Goal: Task Accomplishment & Management: Use online tool/utility

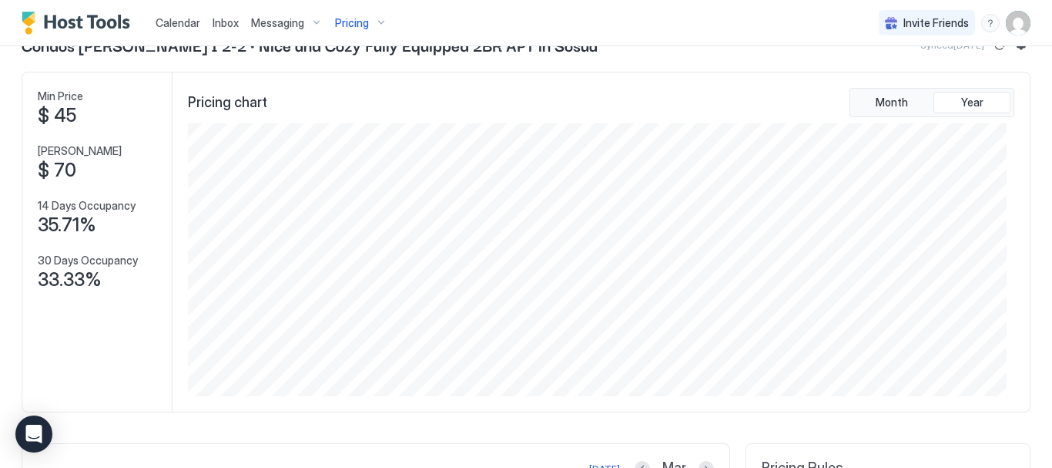
scroll to position [77, 0]
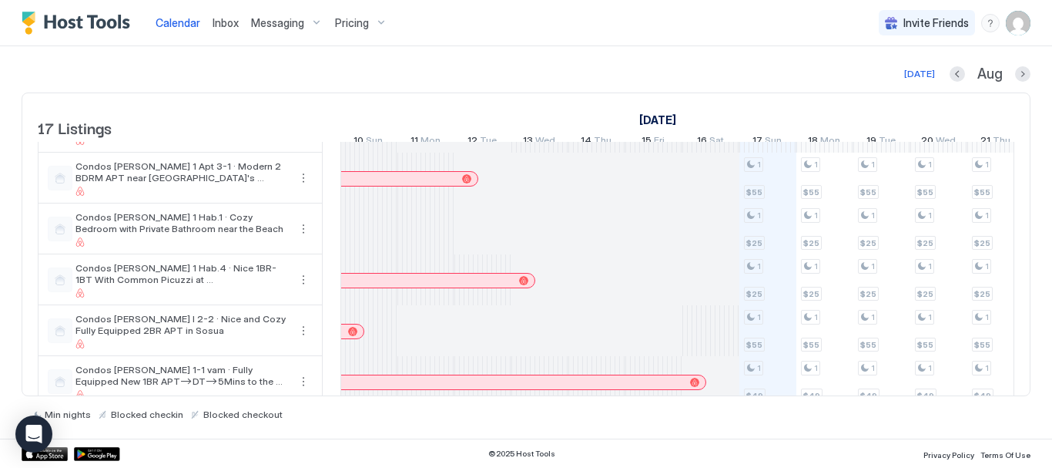
scroll to position [462, 0]
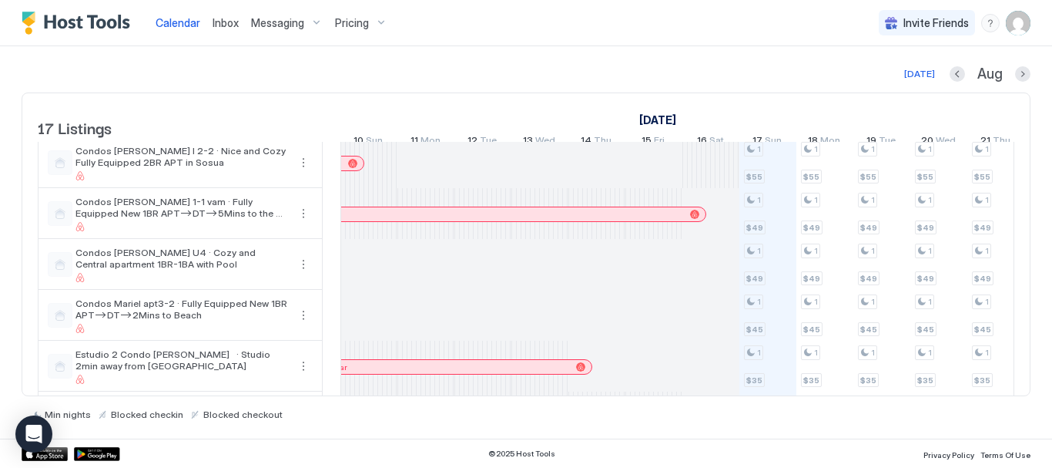
click at [776, 136] on span "Sun" at bounding box center [773, 142] width 17 height 16
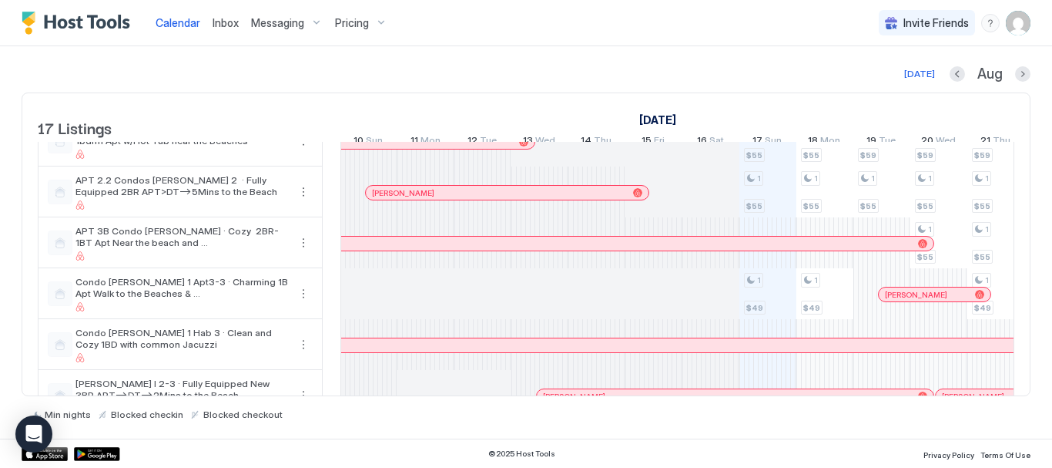
scroll to position [0, 0]
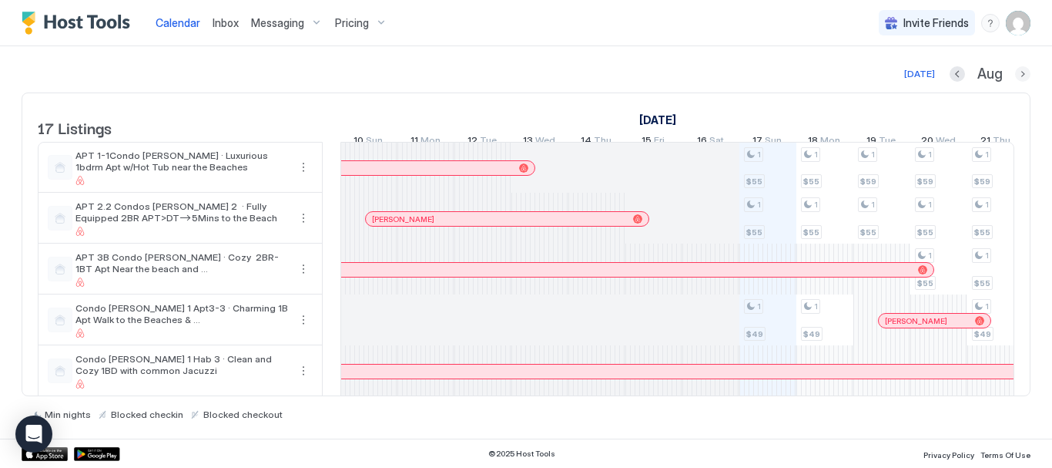
click at [1022, 73] on button "Next month" at bounding box center [1022, 73] width 15 height 15
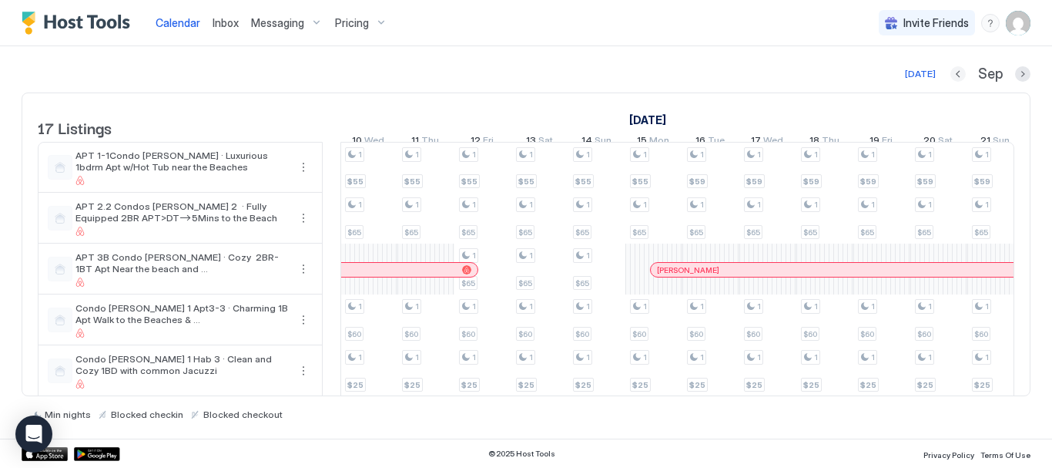
click at [955, 73] on button "Previous month" at bounding box center [958, 73] width 15 height 15
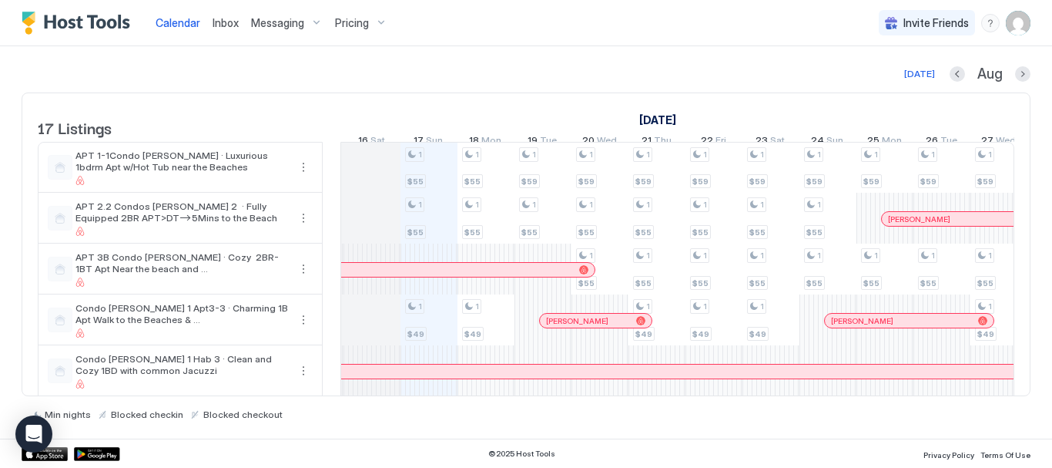
scroll to position [0, 1226]
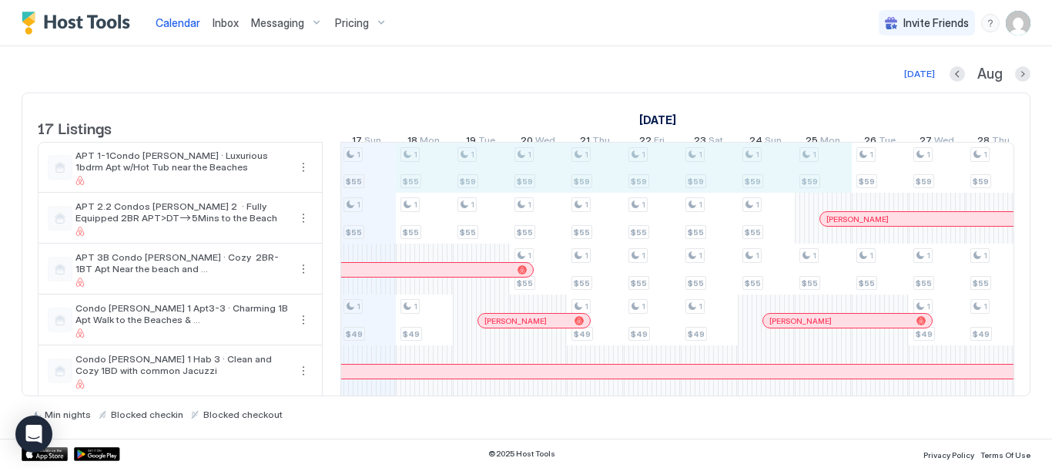
drag, startPoint x: 428, startPoint y: 179, endPoint x: 815, endPoint y: 156, distance: 388.2
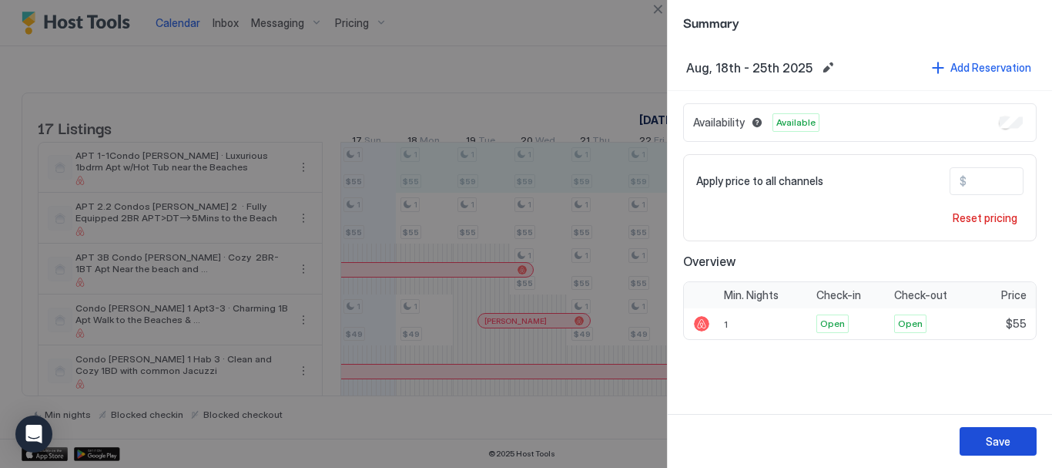
click at [1015, 438] on button "Save" at bounding box center [998, 441] width 77 height 29
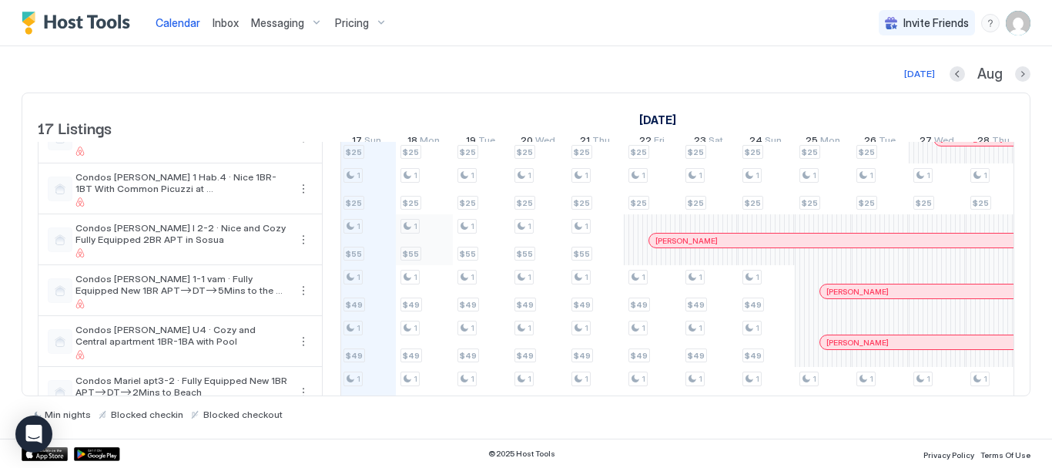
scroll to position [462, 0]
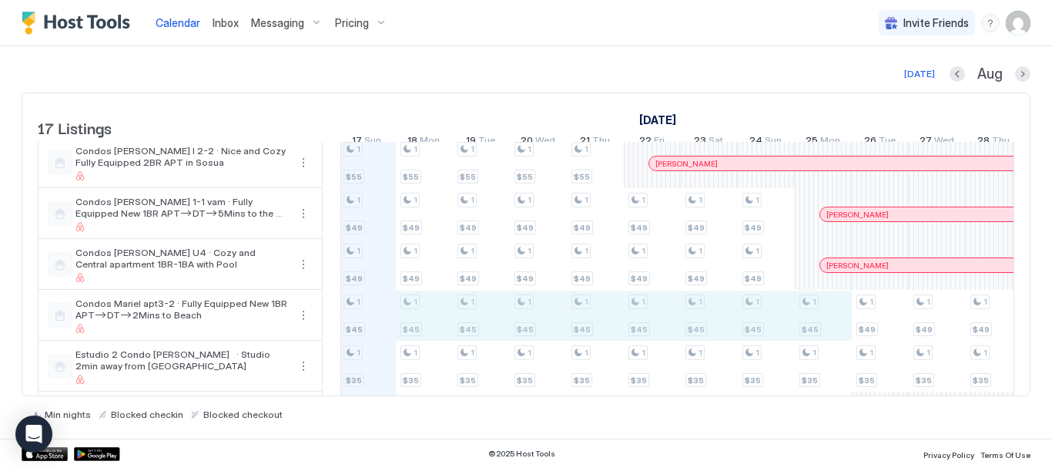
drag, startPoint x: 421, startPoint y: 326, endPoint x: 813, endPoint y: 322, distance: 392.2
click at [813, 322] on div "1 $55 1 $55 1 $49 1 $55 1 $25 1 $25 1 $55 1 $49 1 $49 1 $45 1 $35 1 $25 1 $35 1…" at bounding box center [567, 112] width 2965 height 864
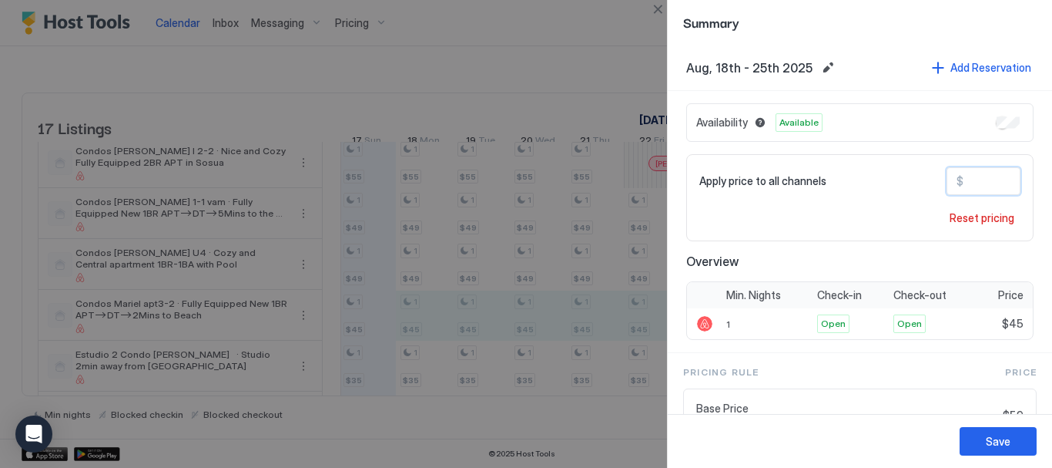
click at [983, 176] on input "**" at bounding box center [1025, 181] width 123 height 26
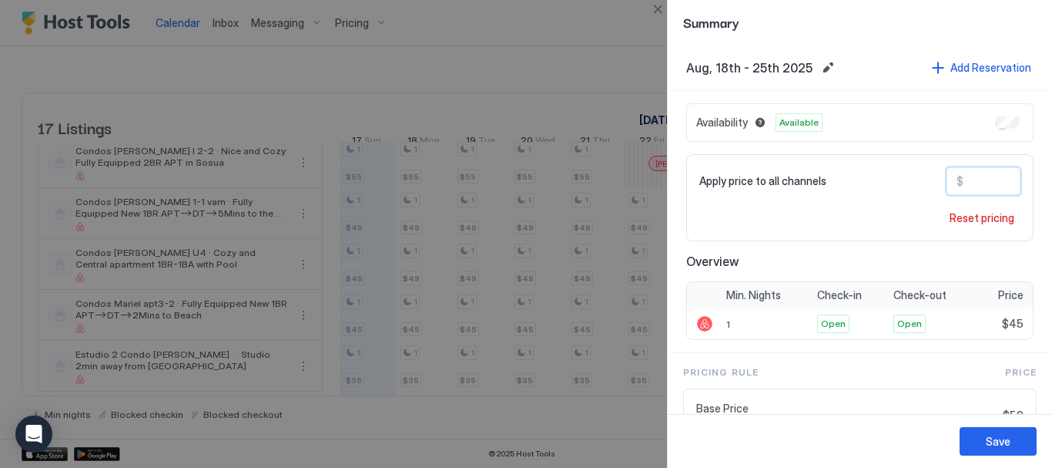
drag, startPoint x: 983, startPoint y: 176, endPoint x: 937, endPoint y: 170, distance: 46.7
click at [947, 170] on div "$ **" at bounding box center [984, 181] width 74 height 28
type input "**"
click at [1004, 430] on button "Save" at bounding box center [998, 441] width 77 height 29
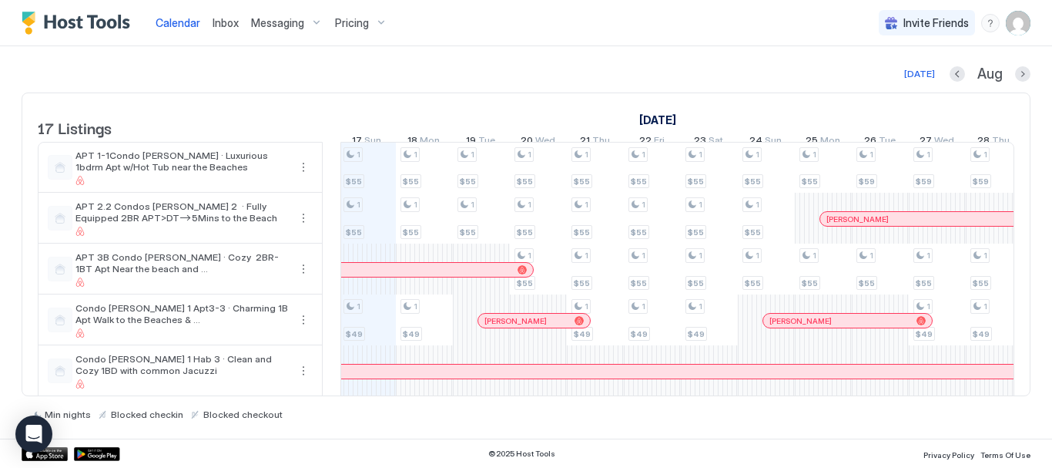
scroll to position [77, 0]
